Goal: Task Accomplishment & Management: Manage account settings

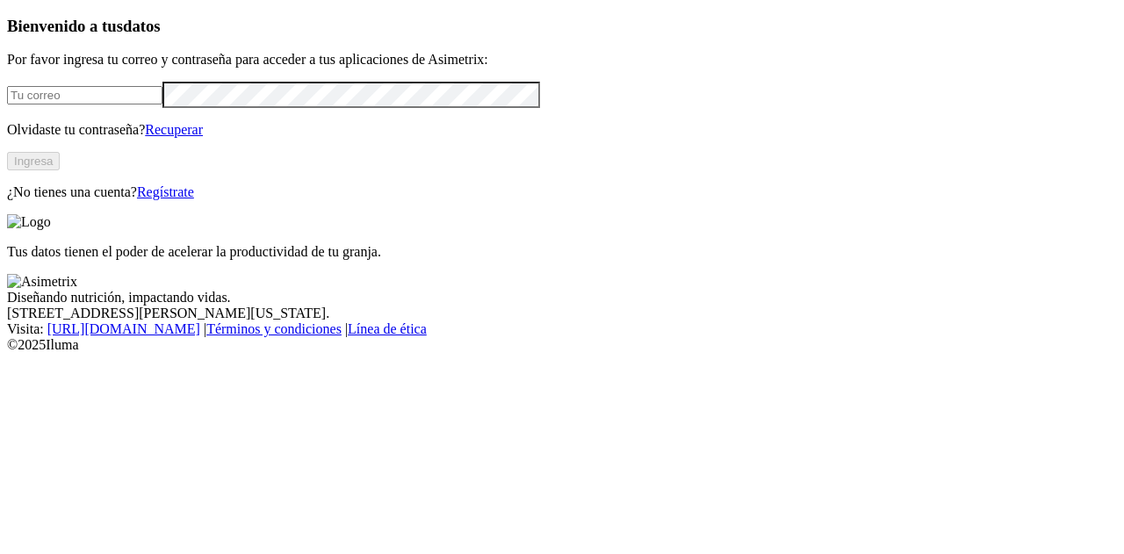
type input "[EMAIL_ADDRESS][DOMAIN_NAME]"
drag, startPoint x: 313, startPoint y: 119, endPoint x: 222, endPoint y: 117, distance: 91.3
click at [162, 104] on input "[EMAIL_ADDRESS][DOMAIN_NAME]" at bounding box center [84, 95] width 155 height 18
click at [147, 200] on div "Bienvenido a tus datos Por favor ingresa tu correo y contraseña para acceder a …" at bounding box center [562, 108] width 1110 height 183
click at [60, 170] on button "Ingresa" at bounding box center [33, 161] width 53 height 18
